Goal: Use online tool/utility: Use online tool/utility

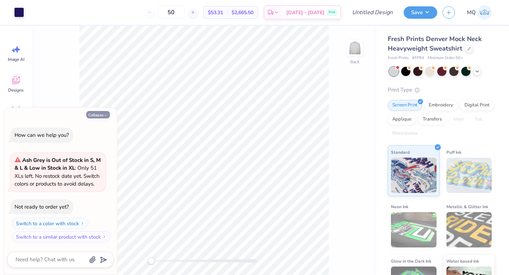
click at [101, 114] on button "Collapse" at bounding box center [98, 114] width 24 height 7
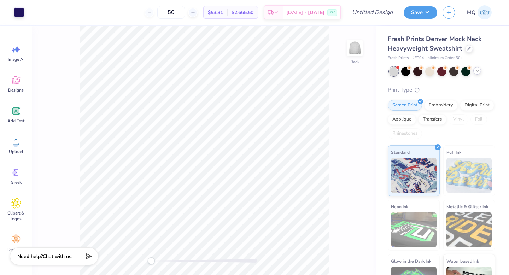
click at [480, 70] on icon at bounding box center [478, 71] width 6 height 6
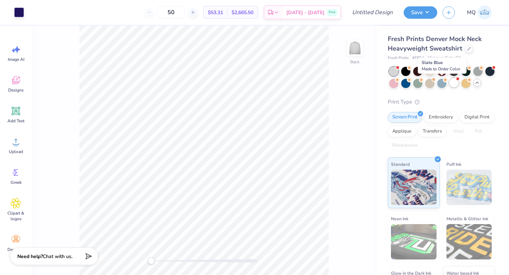
click at [444, 82] on div at bounding box center [442, 83] width 9 height 9
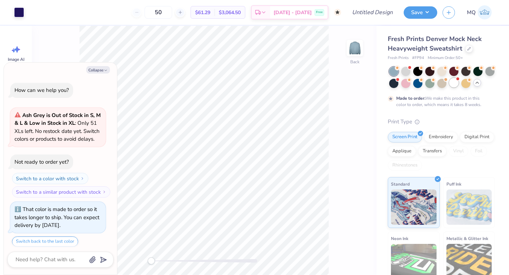
scroll to position [22, 0]
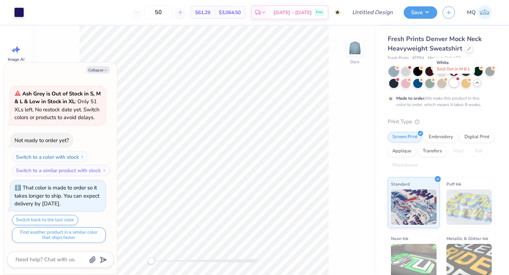
click at [453, 82] on div at bounding box center [454, 82] width 9 height 9
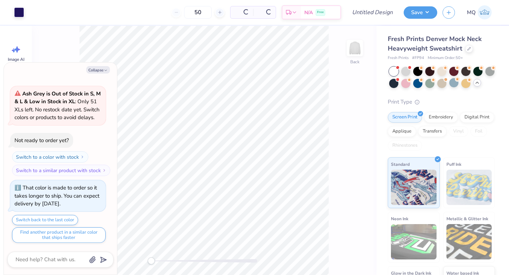
scroll to position [173, 0]
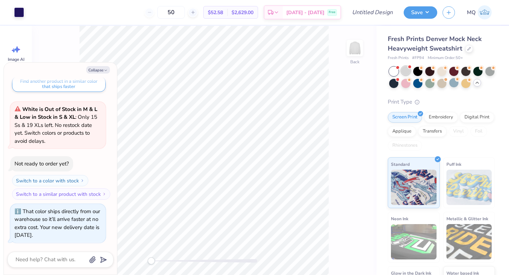
click at [410, 69] on div at bounding box center [406, 70] width 9 height 9
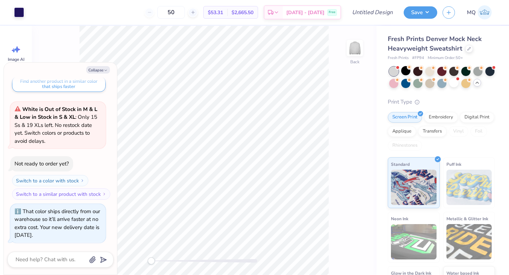
scroll to position [273, 0]
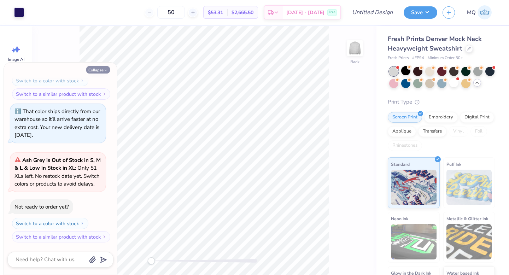
click at [104, 69] on icon "button" at bounding box center [106, 70] width 4 height 4
type textarea "x"
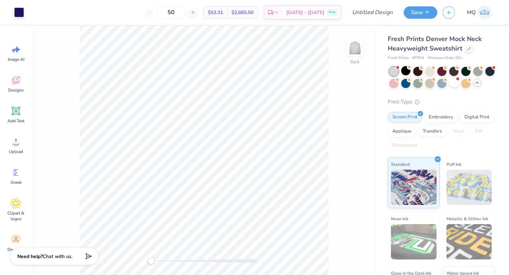
click at [421, 57] on span "# FP94" at bounding box center [419, 58] width 12 height 6
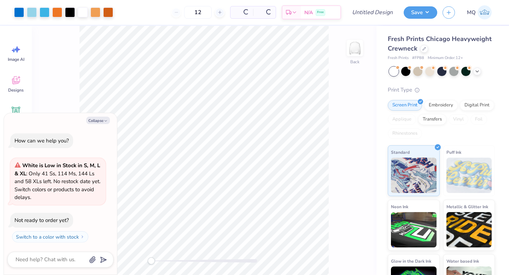
type textarea "x"
